Goal: Navigation & Orientation: Find specific page/section

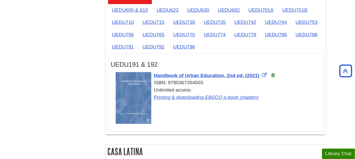
scroll to position [819, 0]
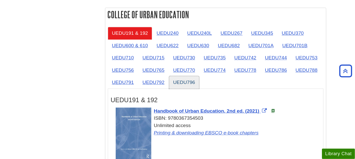
click at [184, 78] on link "UEDU796" at bounding box center [184, 82] width 30 height 12
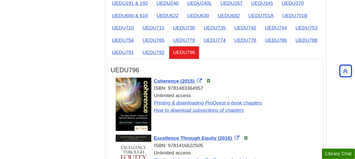
scroll to position [848, 0]
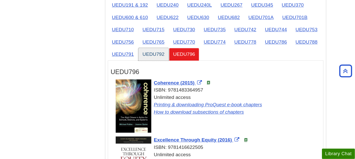
click at [153, 49] on link "UEDU792" at bounding box center [153, 54] width 30 height 12
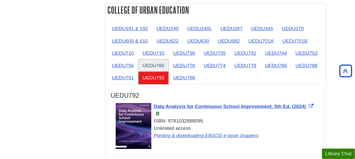
scroll to position [819, 0]
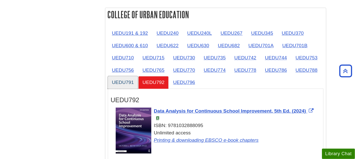
click at [124, 76] on link "UEDU791" at bounding box center [123, 82] width 30 height 12
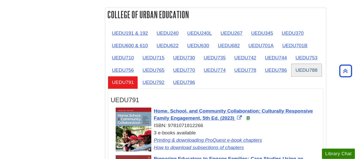
click at [307, 65] on link "UEDU788" at bounding box center [306, 70] width 30 height 12
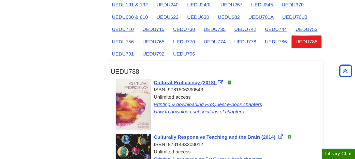
scroll to position [848, 0]
click at [276, 38] on link "UEDU786" at bounding box center [276, 42] width 30 height 12
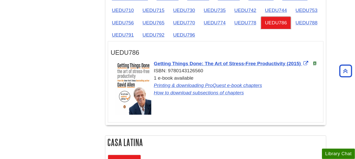
scroll to position [876, 0]
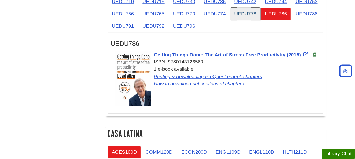
click at [243, 10] on link "UEDU778" at bounding box center [245, 14] width 30 height 12
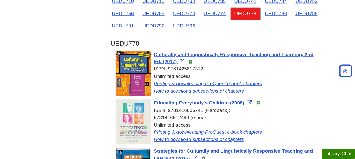
scroll to position [791, 0]
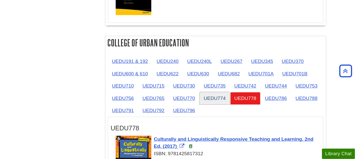
click at [219, 95] on link "UEDU774" at bounding box center [215, 98] width 30 height 12
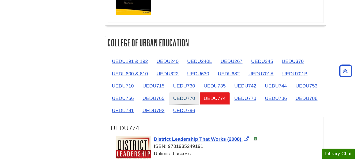
click at [183, 94] on link "UEDU770" at bounding box center [184, 98] width 30 height 12
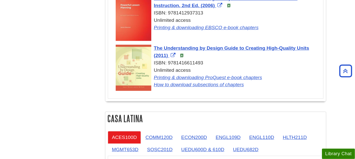
scroll to position [819, 0]
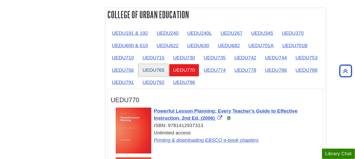
click at [155, 67] on link "UEDU765" at bounding box center [153, 70] width 30 height 12
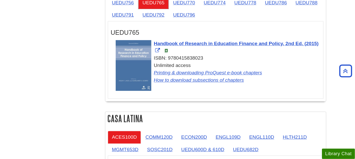
scroll to position [876, 0]
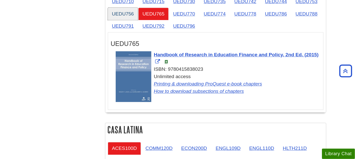
click at [119, 8] on link "UEDU756" at bounding box center [123, 14] width 30 height 12
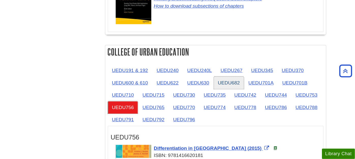
scroll to position [791, 0]
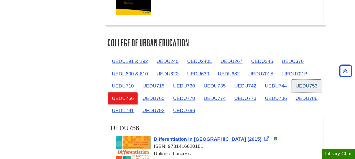
click at [306, 81] on link "UEDU753" at bounding box center [306, 86] width 30 height 12
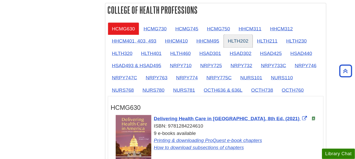
scroll to position [452, 0]
